Goal: Task Accomplishment & Management: Manage account settings

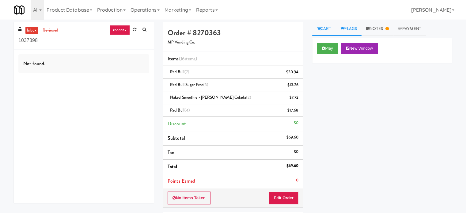
click at [351, 28] on link "Flags" at bounding box center [349, 29] width 26 height 14
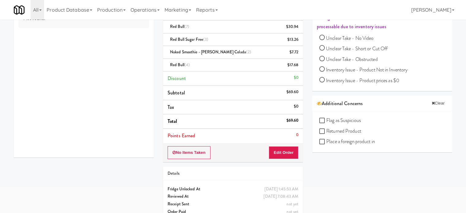
scroll to position [56, 0]
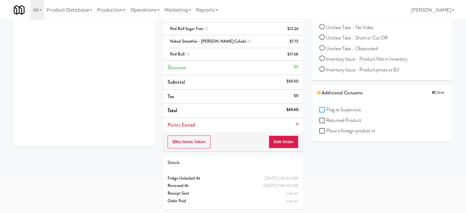
click at [324, 111] on input "Flag as Suspicious" at bounding box center [323, 110] width 7 height 5
checkbox input "true"
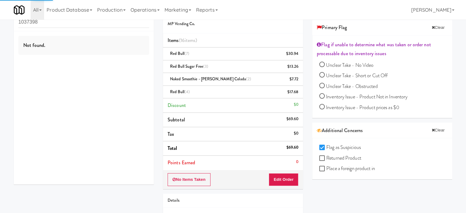
scroll to position [0, 0]
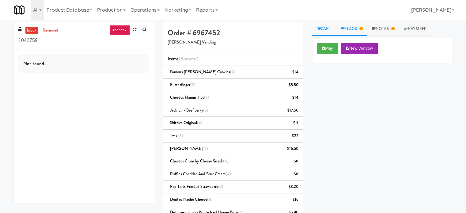
click at [357, 29] on link "Flags" at bounding box center [352, 29] width 32 height 14
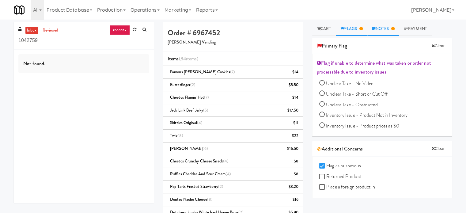
click at [384, 29] on link "Notes" at bounding box center [384, 29] width 32 height 14
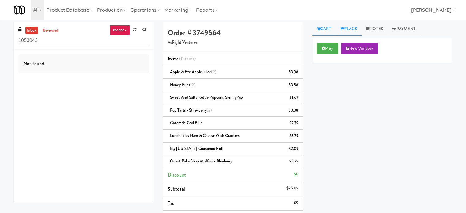
click at [356, 29] on link "Flags" at bounding box center [349, 29] width 26 height 14
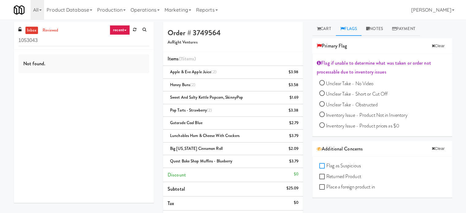
click at [322, 166] on input "Flag as Suspicious" at bounding box center [323, 166] width 7 height 5
checkbox input "true"
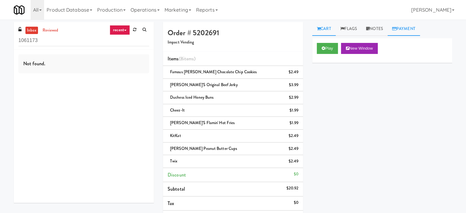
click at [406, 28] on link "Payment" at bounding box center [404, 29] width 33 height 14
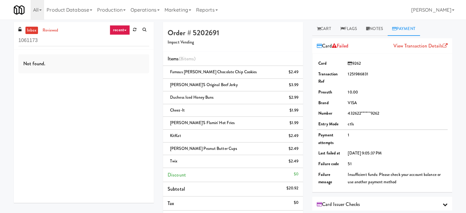
click at [276, 43] on h5 "Impact Vending" at bounding box center [233, 42] width 131 height 5
